Goal: Check status: Check status

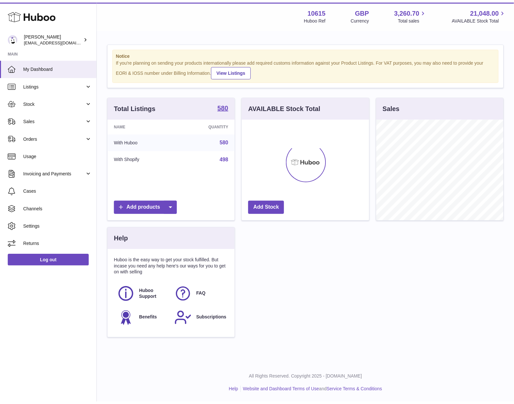
scroll to position [326894, 326870]
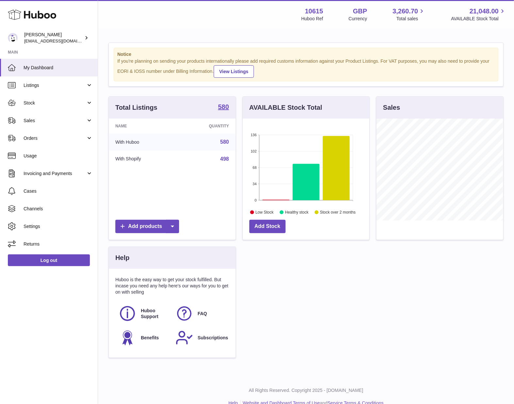
drag, startPoint x: 431, startPoint y: 316, endPoint x: 363, endPoint y: 317, distance: 67.7
click at [363, 317] on div "Total Listings 580 Name Quantity With Huboo 580 With Shopify 498 Add products A…" at bounding box center [306, 230] width 402 height 268
drag, startPoint x: 362, startPoint y: 300, endPoint x: 288, endPoint y: 294, distance: 73.5
click at [301, 301] on div "Total Listings 580 Name Quantity With Huboo 580 With Shopify 498 Add products A…" at bounding box center [306, 230] width 402 height 268
click at [71, 138] on span "Orders" at bounding box center [55, 138] width 62 height 6
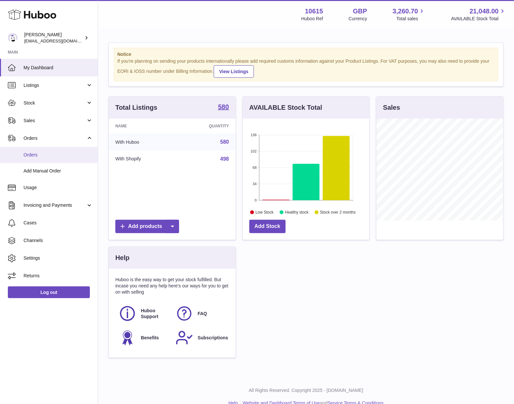
click at [36, 157] on span "Orders" at bounding box center [58, 155] width 69 height 6
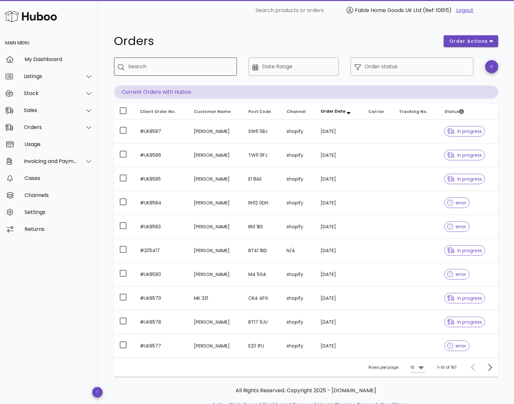
click at [194, 66] on input "Search" at bounding box center [180, 66] width 103 height 10
paste input "*******"
type input "*******"
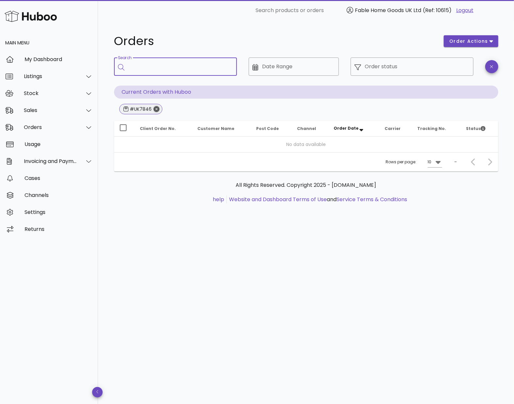
click at [157, 109] on icon "Close" at bounding box center [157, 109] width 6 height 6
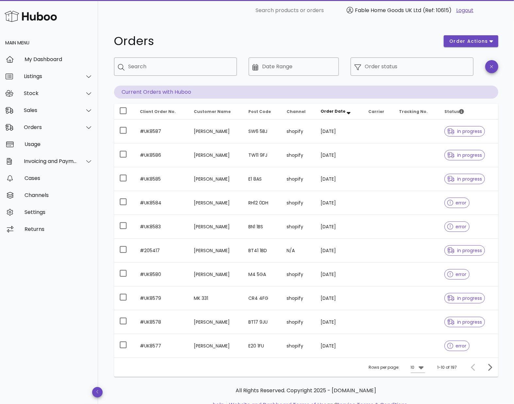
drag, startPoint x: 311, startPoint y: 37, endPoint x: 277, endPoint y: 34, distance: 34.8
click at [277, 34] on div "Orders" at bounding box center [275, 41] width 330 height 20
